Goal: Task Accomplishment & Management: Complete application form

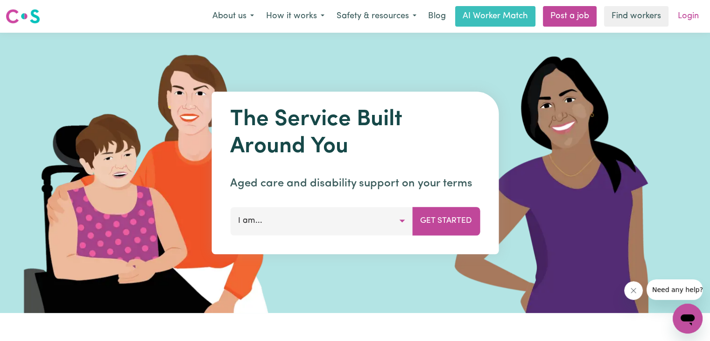
click at [689, 15] on link "Login" at bounding box center [688, 16] width 32 height 21
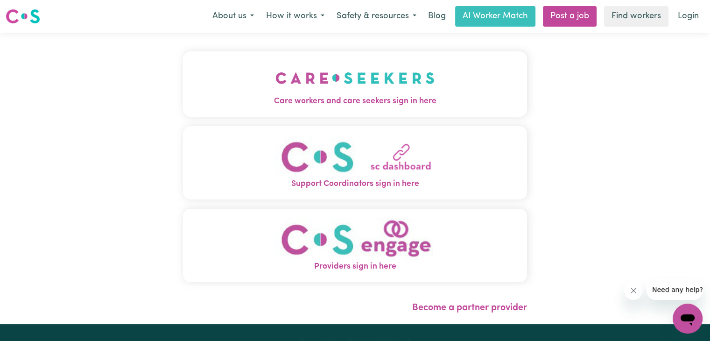
click at [469, 87] on button "Care workers and care seekers sign in here" at bounding box center [355, 83] width 344 height 65
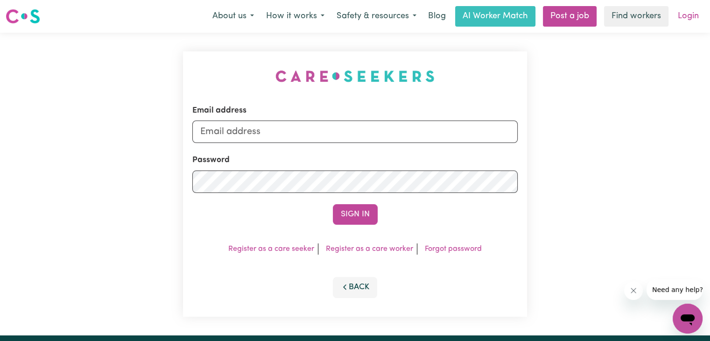
click at [686, 14] on link "Login" at bounding box center [688, 16] width 32 height 21
click at [353, 286] on button "Back" at bounding box center [355, 287] width 45 height 21
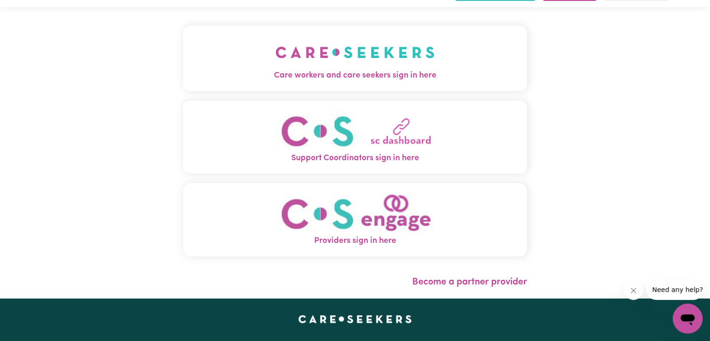
scroll to position [22, 0]
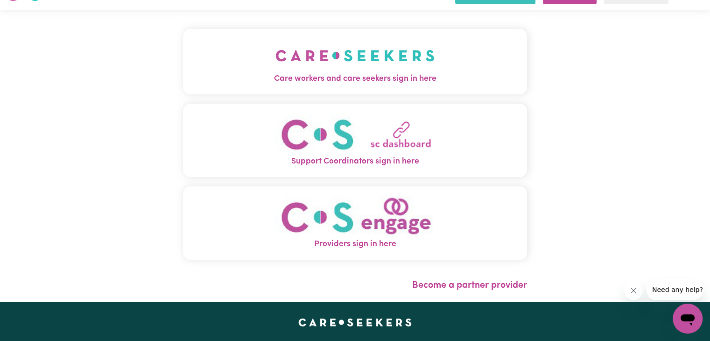
click at [398, 174] on button "Support Coordinators sign in here" at bounding box center [355, 140] width 344 height 73
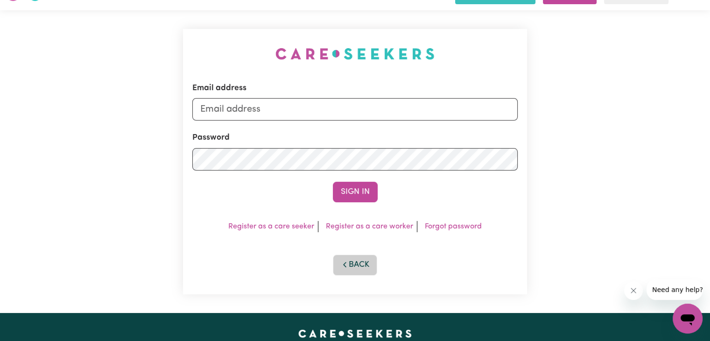
click at [361, 272] on button "Back" at bounding box center [355, 265] width 45 height 21
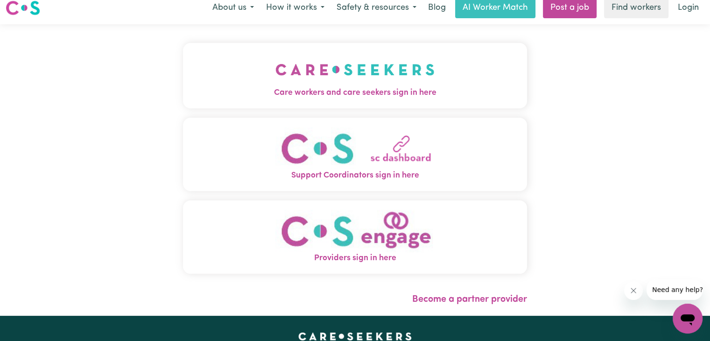
scroll to position [7, 0]
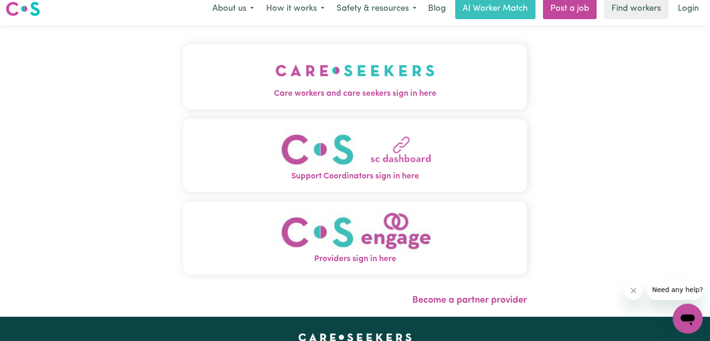
click at [383, 92] on span "Care workers and care seekers sign in here" at bounding box center [355, 94] width 344 height 12
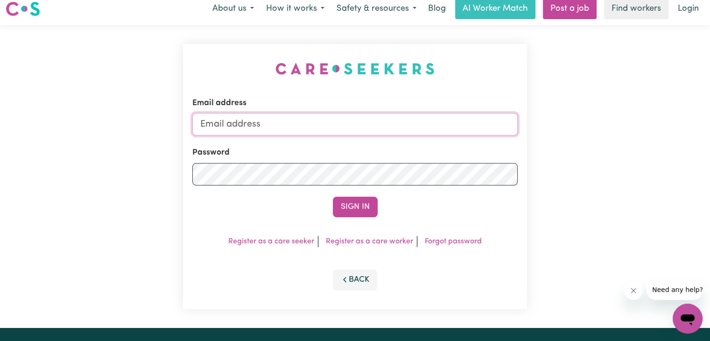
click at [332, 124] on input "Email address" at bounding box center [354, 124] width 325 height 22
type input "[EMAIL_ADDRESS][DOMAIN_NAME]"
click at [333, 197] on button "Sign In" at bounding box center [355, 207] width 45 height 21
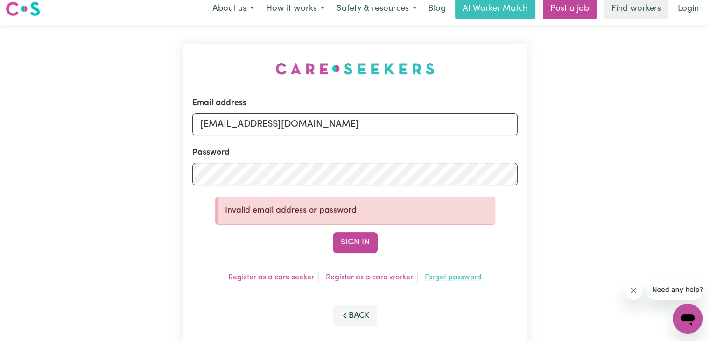
click at [445, 274] on link "Forgot password" at bounding box center [453, 277] width 57 height 7
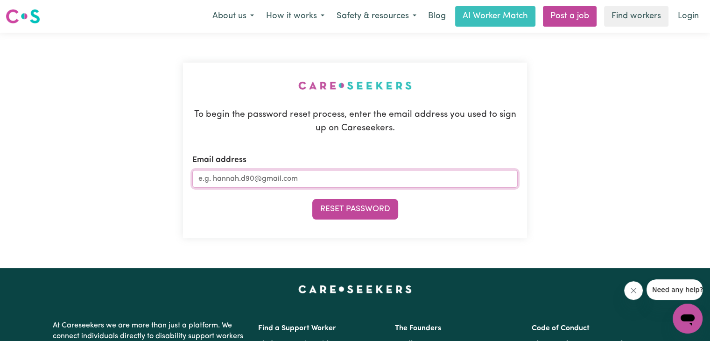
drag, startPoint x: 346, startPoint y: 183, endPoint x: 233, endPoint y: 177, distance: 113.6
click at [233, 177] on input "Email address" at bounding box center [354, 179] width 325 height 18
drag, startPoint x: 305, startPoint y: 170, endPoint x: 318, endPoint y: 174, distance: 13.2
click at [318, 174] on input "Email address" at bounding box center [354, 179] width 325 height 18
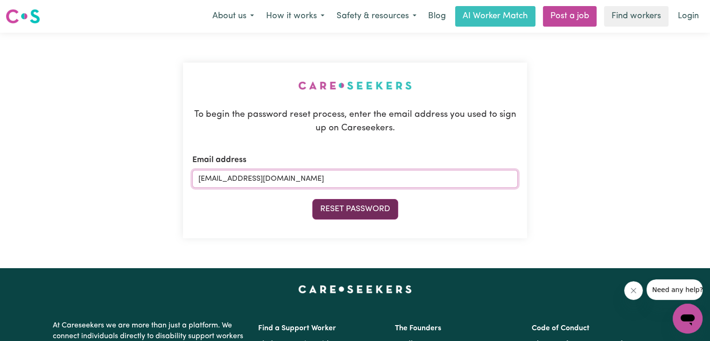
type input "[EMAIL_ADDRESS][DOMAIN_NAME]"
click at [330, 212] on button "Reset Password" at bounding box center [355, 209] width 86 height 21
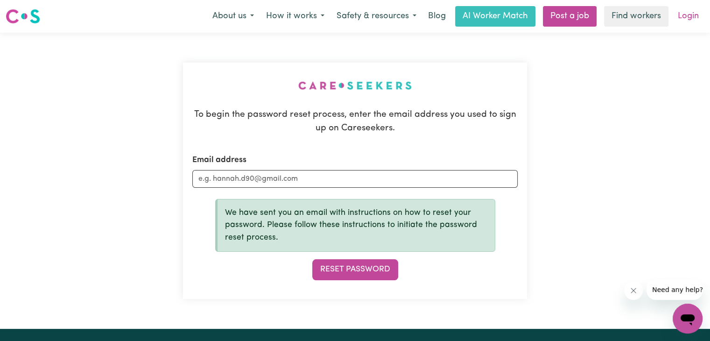
click at [694, 15] on link "Login" at bounding box center [688, 16] width 32 height 21
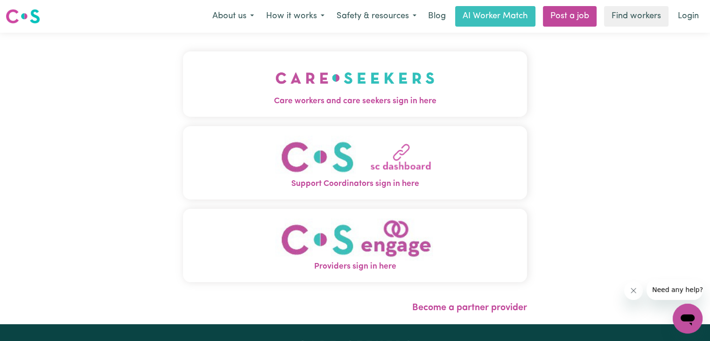
click at [423, 81] on img "Care workers and care seekers sign in here" at bounding box center [355, 78] width 159 height 35
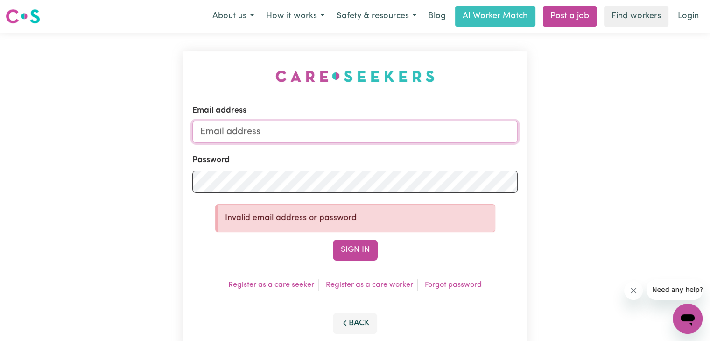
click at [336, 135] on input "Email address" at bounding box center [354, 131] width 325 height 22
type input "[EMAIL_ADDRESS][DOMAIN_NAME]"
click at [333, 240] on button "Sign In" at bounding box center [355, 250] width 45 height 21
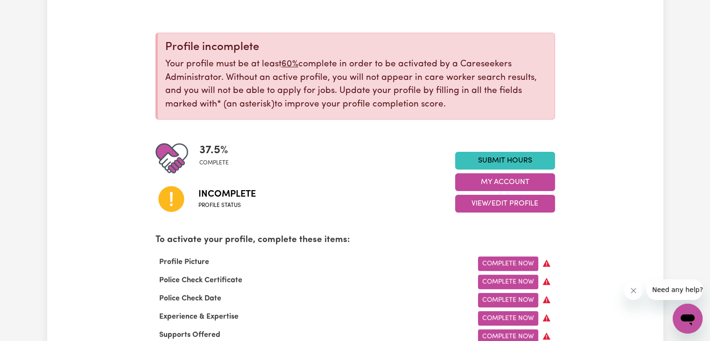
scroll to position [89, 0]
click at [501, 158] on link "Submit Hours" at bounding box center [505, 161] width 100 height 18
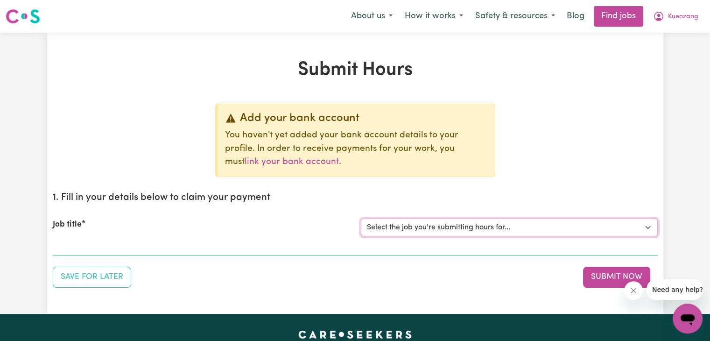
click at [647, 230] on select "Select the job you're submitting hours for..." at bounding box center [509, 228] width 297 height 18
click at [614, 225] on select "Select the job you're submitting hours for..." at bounding box center [509, 228] width 297 height 18
click at [159, 238] on div "Job title Select the job you're submitting hours for..." at bounding box center [355, 227] width 605 height 40
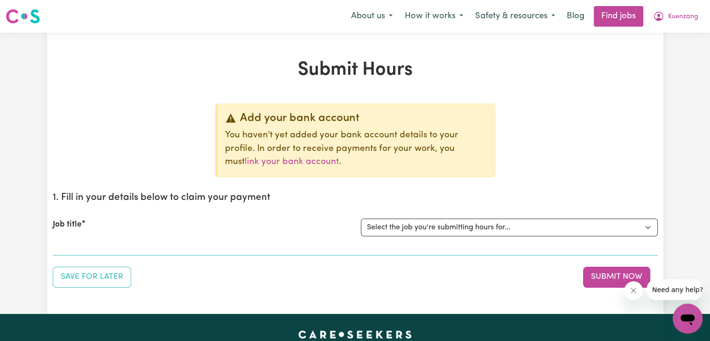
click at [99, 242] on div "Job title Select the job you're submitting hours for..." at bounding box center [355, 227] width 605 height 40
drag, startPoint x: 99, startPoint y: 242, endPoint x: 206, endPoint y: 229, distance: 108.3
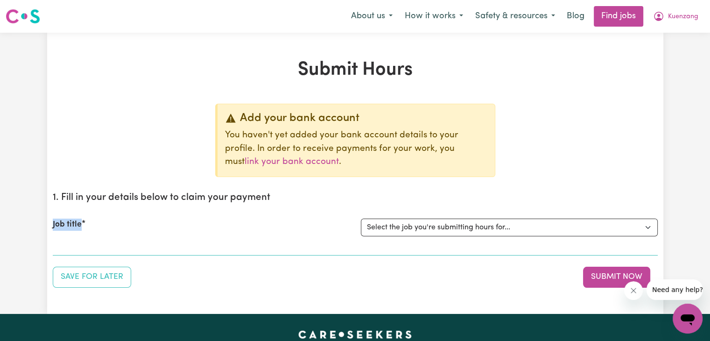
click at [206, 229] on div "Job title Select the job you're submitting hours for..." at bounding box center [355, 227] width 605 height 40
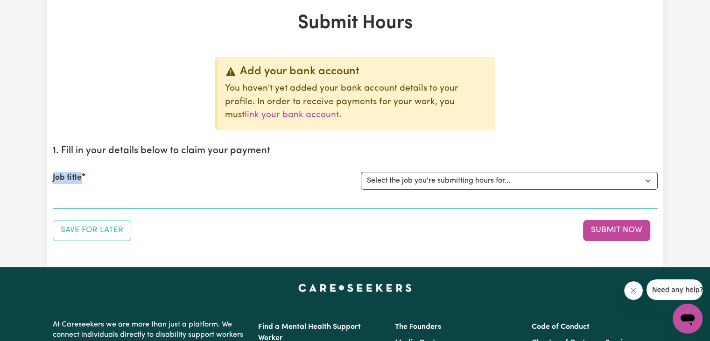
scroll to position [43, 0]
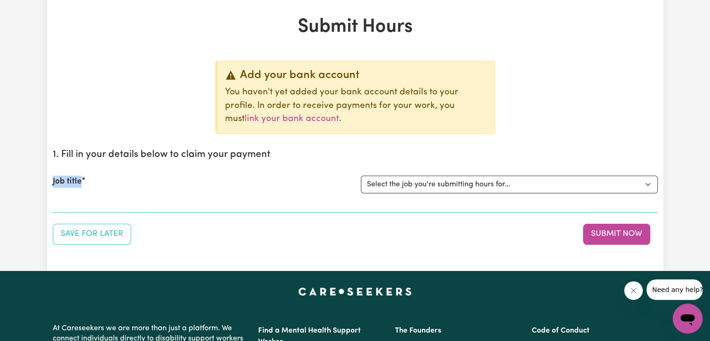
click at [68, 182] on label "Job title" at bounding box center [67, 182] width 29 height 12
click at [361, 182] on select "Select the job you're submitting hours for..." at bounding box center [509, 185] width 297 height 18
click at [68, 182] on label "Job title" at bounding box center [67, 182] width 29 height 12
click at [361, 182] on select "Select the job you're submitting hours for..." at bounding box center [509, 185] width 297 height 18
click at [646, 187] on select "Select the job you're submitting hours for..." at bounding box center [509, 185] width 297 height 18
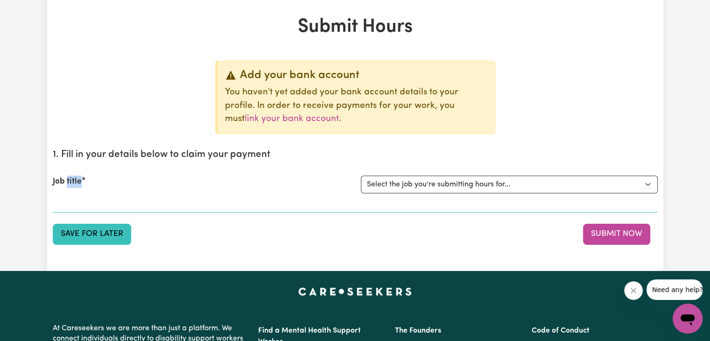
click at [78, 232] on button "Save for Later" at bounding box center [92, 234] width 78 height 21
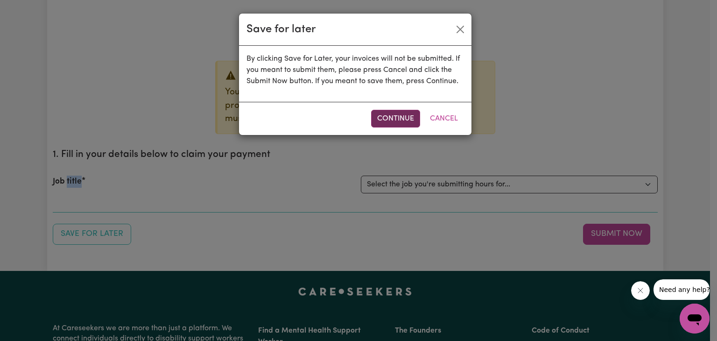
click at [410, 117] on button "Continue" at bounding box center [395, 119] width 49 height 18
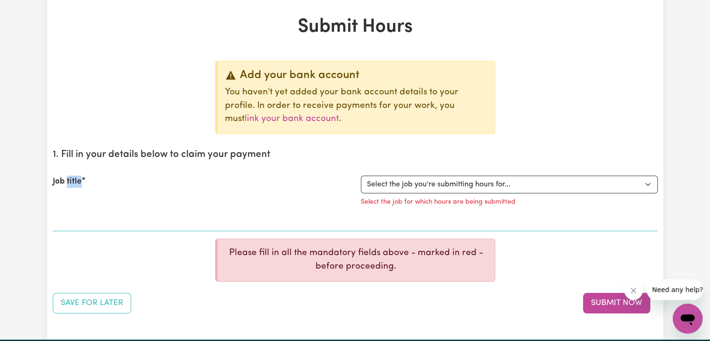
scroll to position [101, 0]
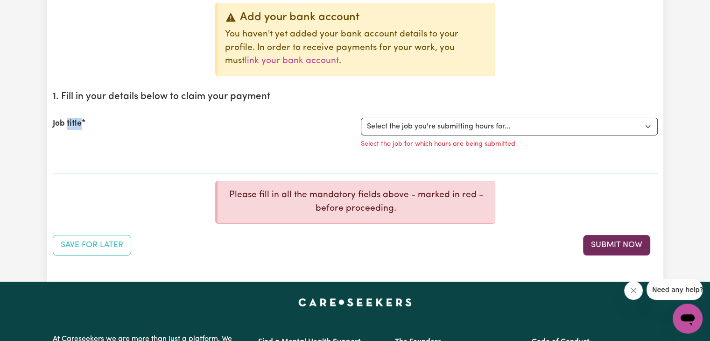
click at [614, 242] on button "Submit Now" at bounding box center [616, 245] width 67 height 21
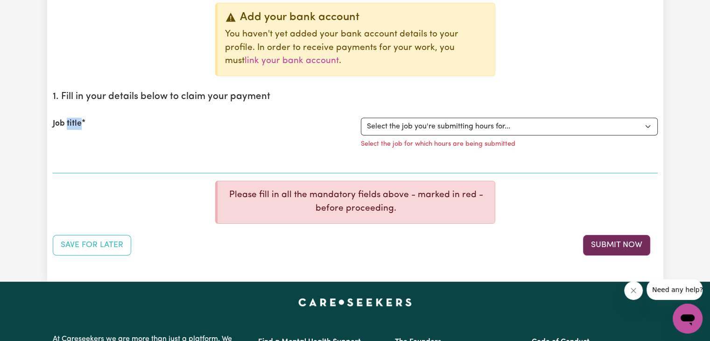
click at [614, 242] on button "Submit Now" at bounding box center [616, 245] width 67 height 21
click at [205, 165] on section "1. Fill in your details below to claim your payment Job title Select the job yo…" at bounding box center [355, 129] width 605 height 90
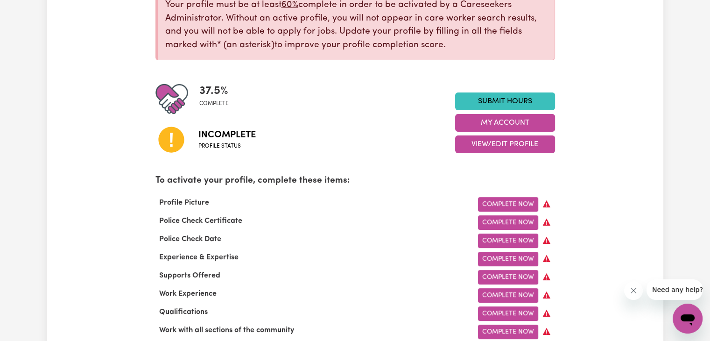
scroll to position [189, 0]
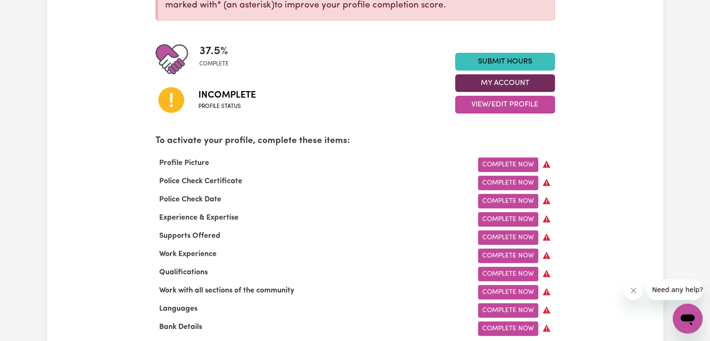
click at [490, 88] on button "My Account" at bounding box center [505, 83] width 100 height 18
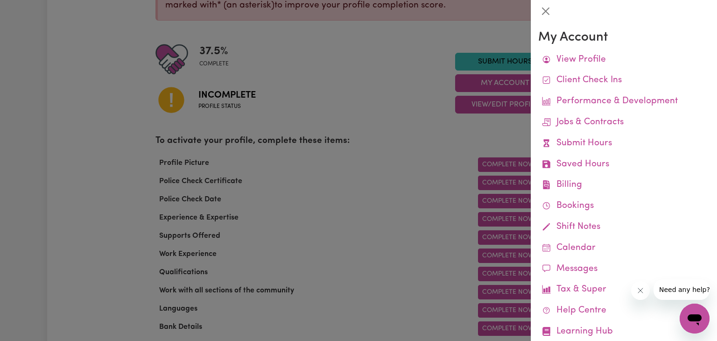
click at [380, 127] on div at bounding box center [358, 170] width 717 height 341
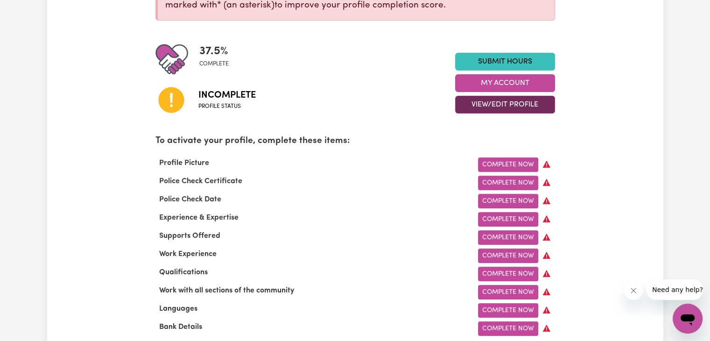
click at [481, 109] on button "View/Edit Profile" at bounding box center [505, 105] width 100 height 18
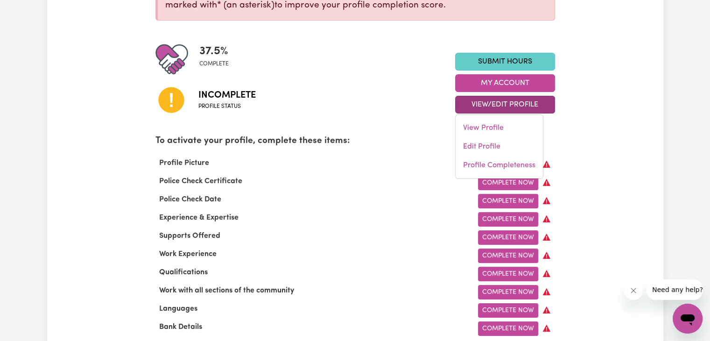
click at [483, 64] on link "Submit Hours" at bounding box center [505, 62] width 100 height 18
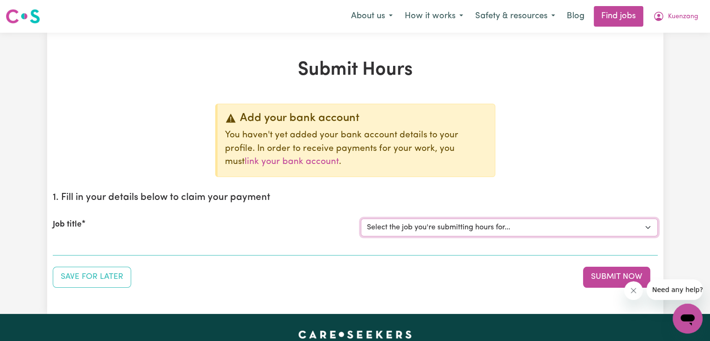
click at [650, 229] on select "Select the job you're submitting hours for..." at bounding box center [509, 228] width 297 height 18
click at [643, 222] on select "Select the job you're submitting hours for..." at bounding box center [509, 228] width 297 height 18
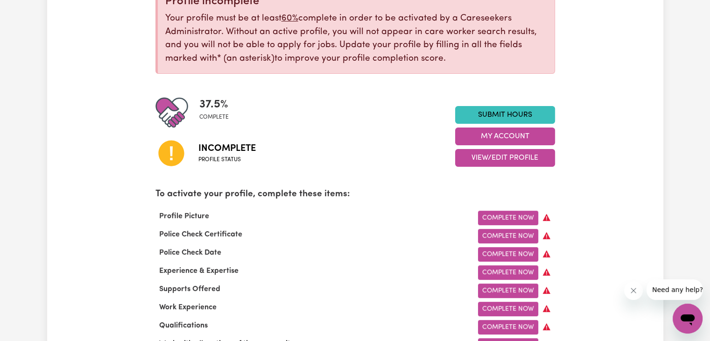
scroll to position [134, 0]
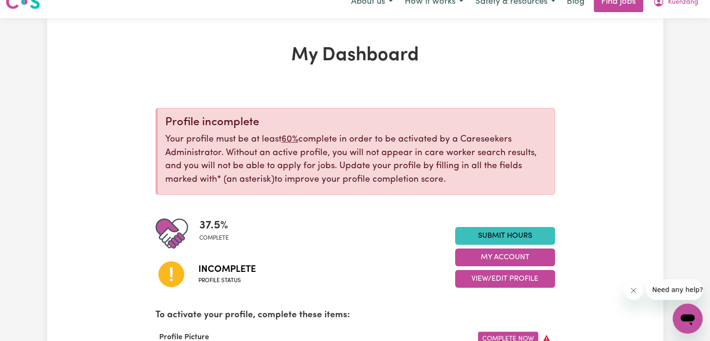
scroll to position [0, 0]
